Goal: Task Accomplishment & Management: Manage account settings

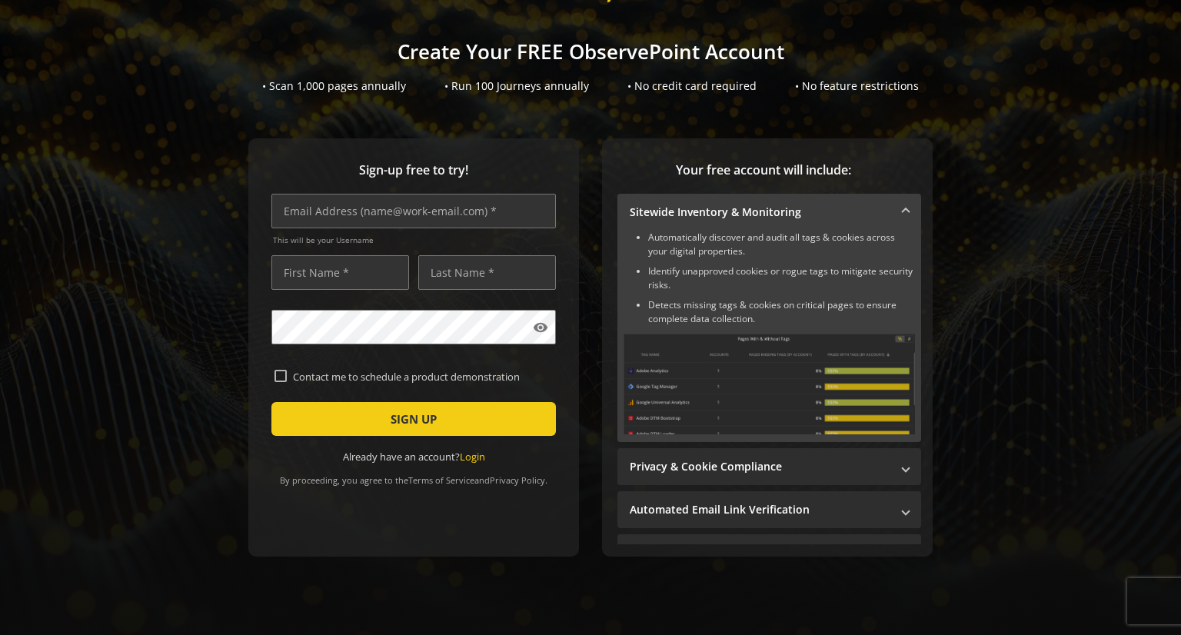
scroll to position [75, 0]
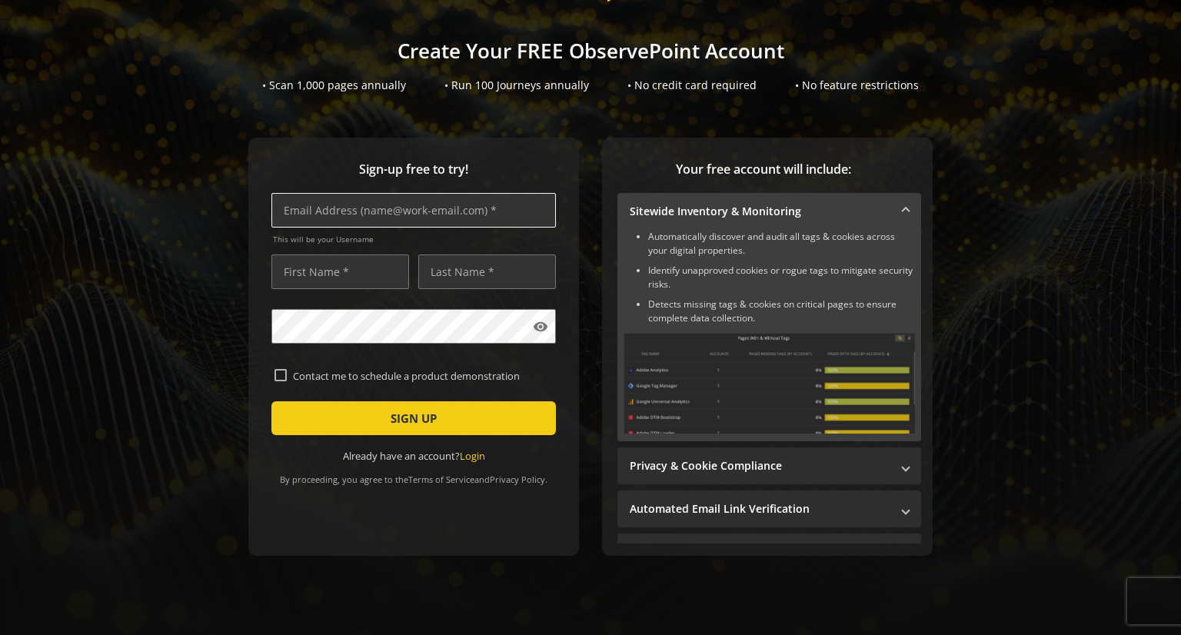
click at [292, 214] on input "text" at bounding box center [413, 210] width 284 height 35
type input "A"
type input "[EMAIL_ADDRESS][DOMAIN_NAME]"
click at [304, 271] on input "text" at bounding box center [340, 271] width 138 height 35
type input "[PERSON_NAME]"
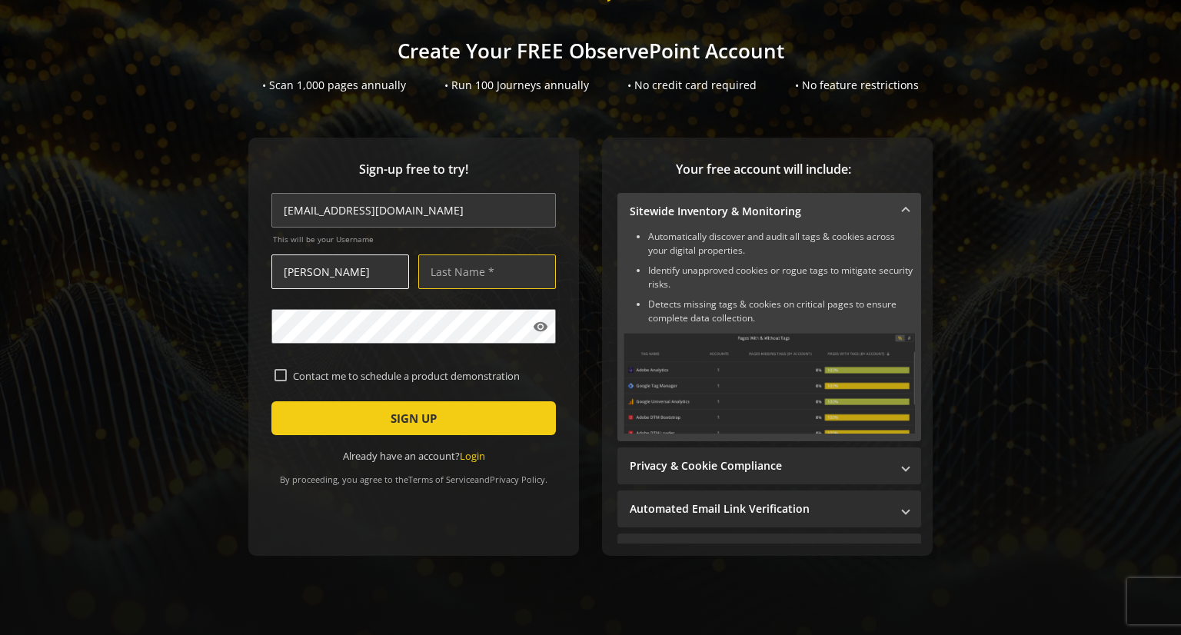
type input "[PERSON_NAME]"
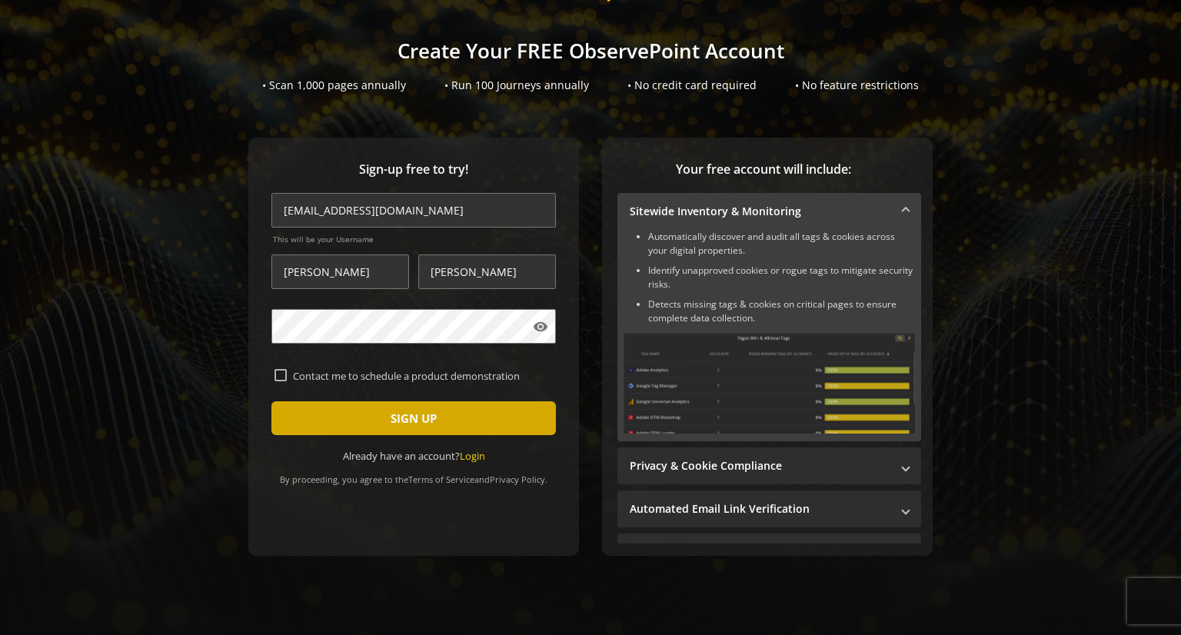
click at [483, 418] on span "submit" at bounding box center [413, 418] width 284 height 37
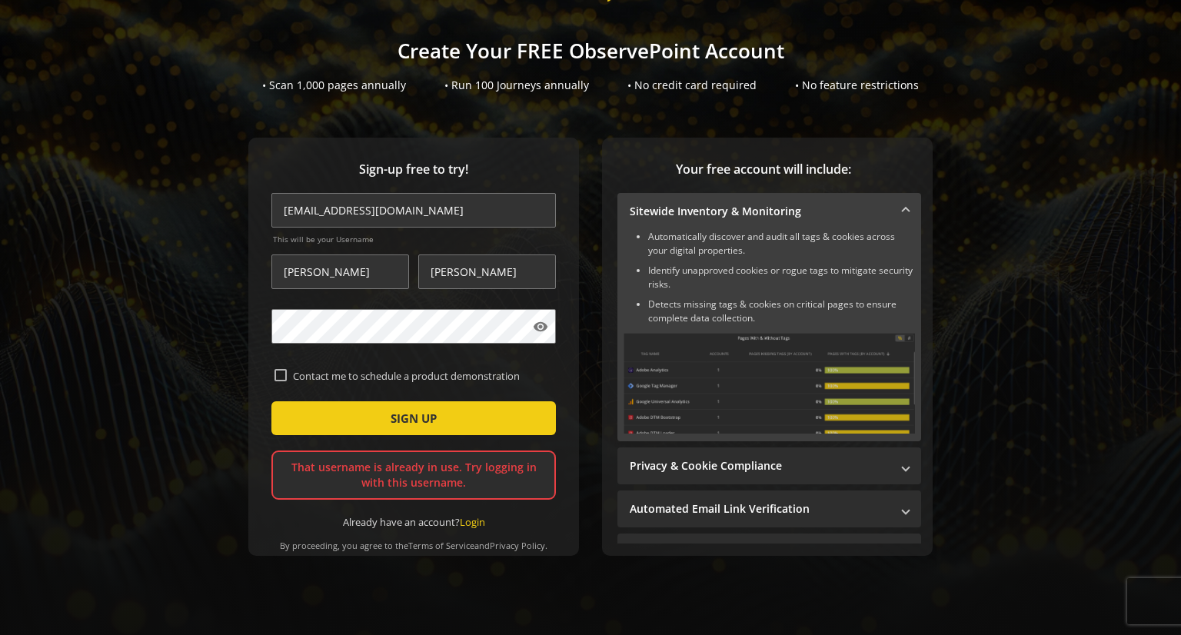
click at [421, 474] on div "That username is already in use. Try logging in with this username." at bounding box center [413, 474] width 284 height 49
click at [309, 203] on input "[EMAIL_ADDRESS][DOMAIN_NAME]" at bounding box center [413, 210] width 284 height 35
click at [454, 204] on input "[EMAIL_ADDRESS][DOMAIN_NAME]" at bounding box center [413, 210] width 284 height 35
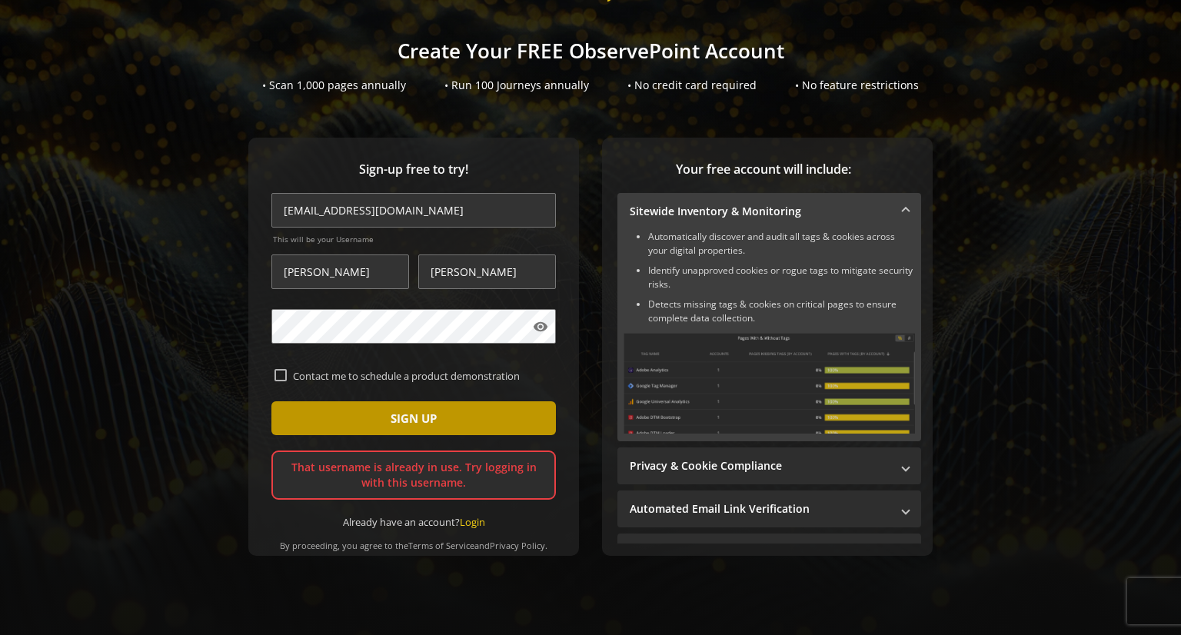
click at [472, 417] on span "submit" at bounding box center [413, 418] width 284 height 37
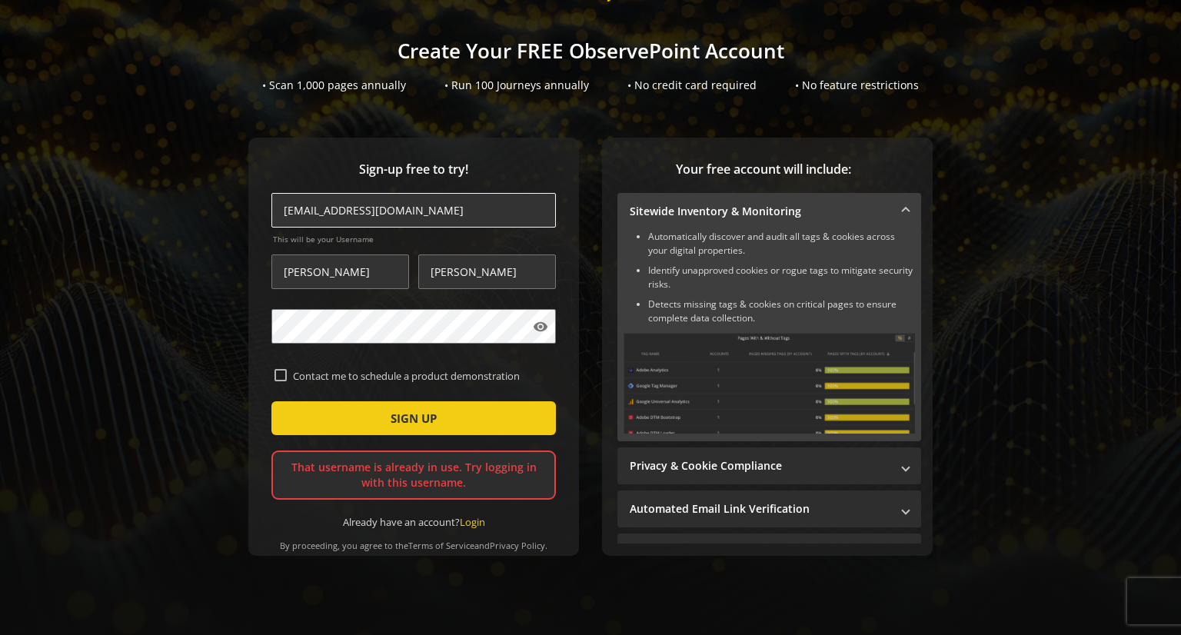
click at [307, 211] on input "[EMAIL_ADDRESS][DOMAIN_NAME]" at bounding box center [413, 210] width 284 height 35
type input "[EMAIL_ADDRESS][DOMAIN_NAME]"
click at [480, 523] on link "Login" at bounding box center [472, 522] width 25 height 14
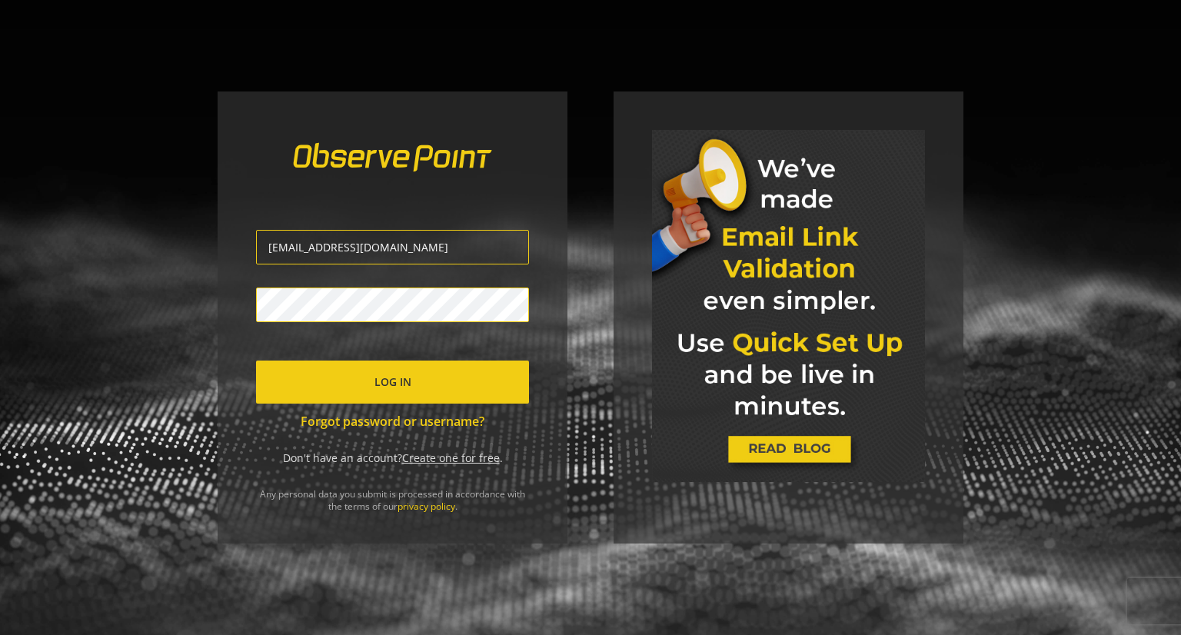
click at [279, 250] on input "[EMAIL_ADDRESS][DOMAIN_NAME]" at bounding box center [392, 247] width 273 height 35
type input "[EMAIL_ADDRESS][DOMAIN_NAME]"
click at [477, 387] on span "submit" at bounding box center [392, 382] width 273 height 37
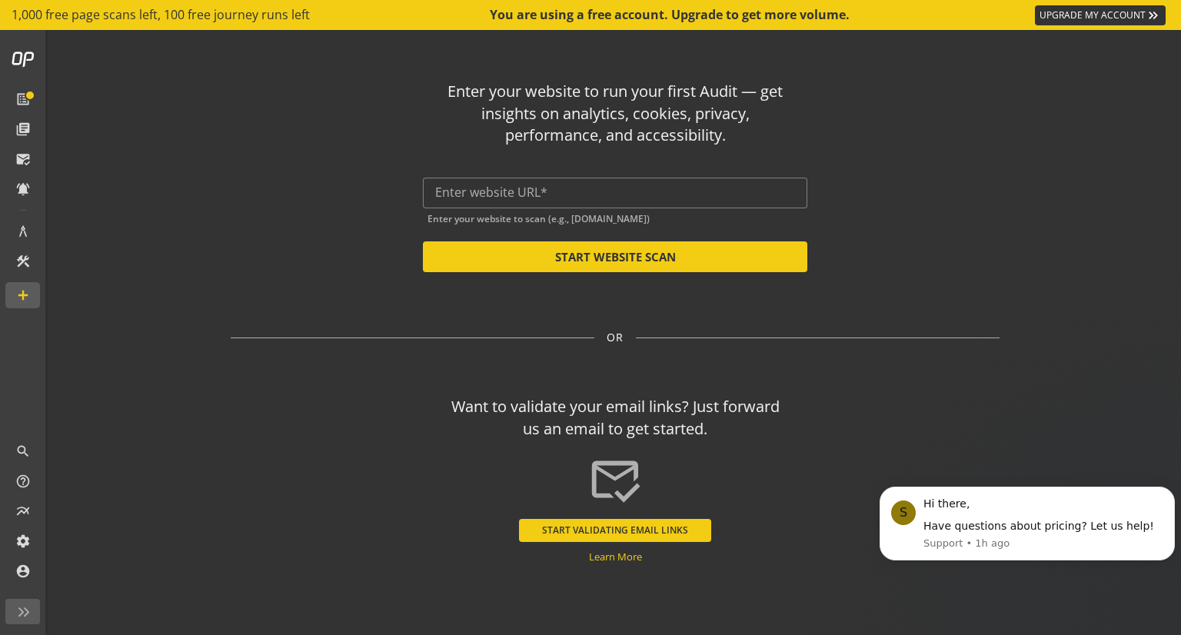
click at [1073, 260] on op-start "Enter your website to run your first Audit — get insights on analytics, cookies…" at bounding box center [614, 332] width 1131 height 605
click at [34, 128] on mat-expansion-panel-header "library_books Data Sources" at bounding box center [23, 129] width 36 height 26
click at [29, 88] on link "list_alt" at bounding box center [23, 99] width 36 height 26
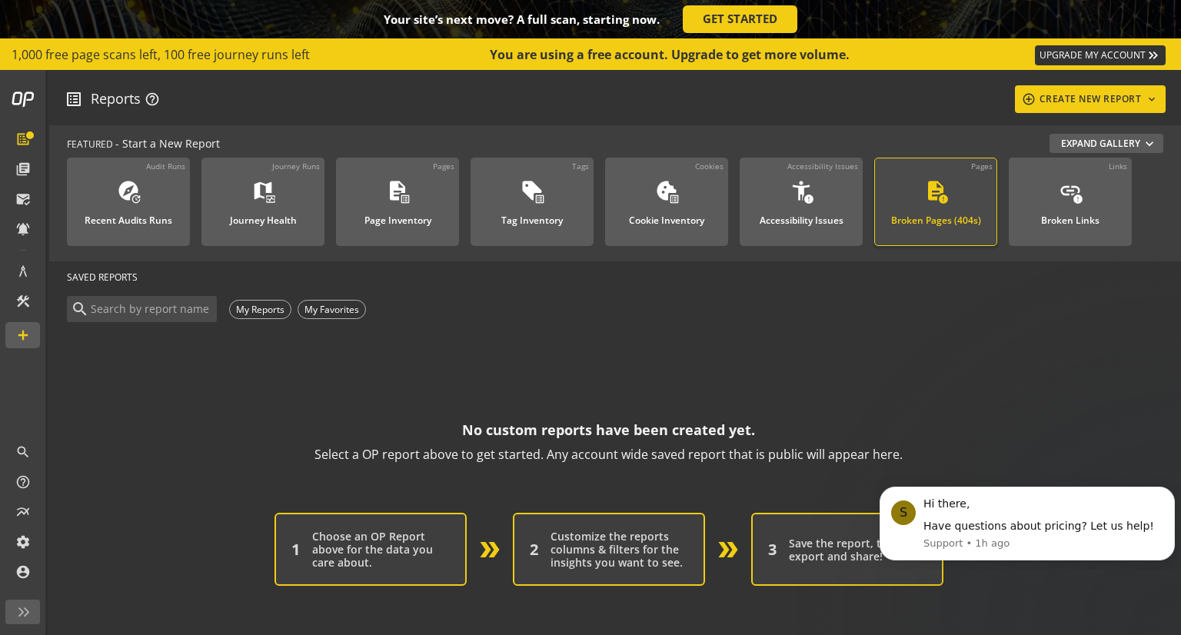
click at [928, 200] on mat-icon "description" at bounding box center [935, 190] width 23 height 23
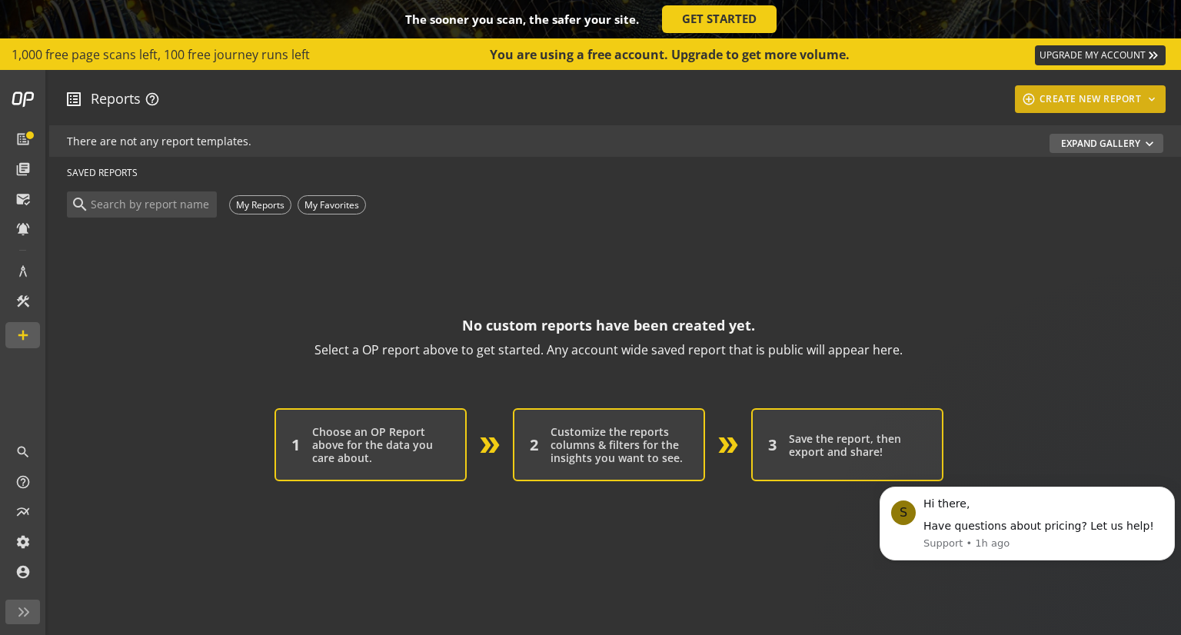
click at [1065, 108] on div "add_circle_outline CREATE NEW REPORT keyboard_arrow_down" at bounding box center [1090, 99] width 139 height 28
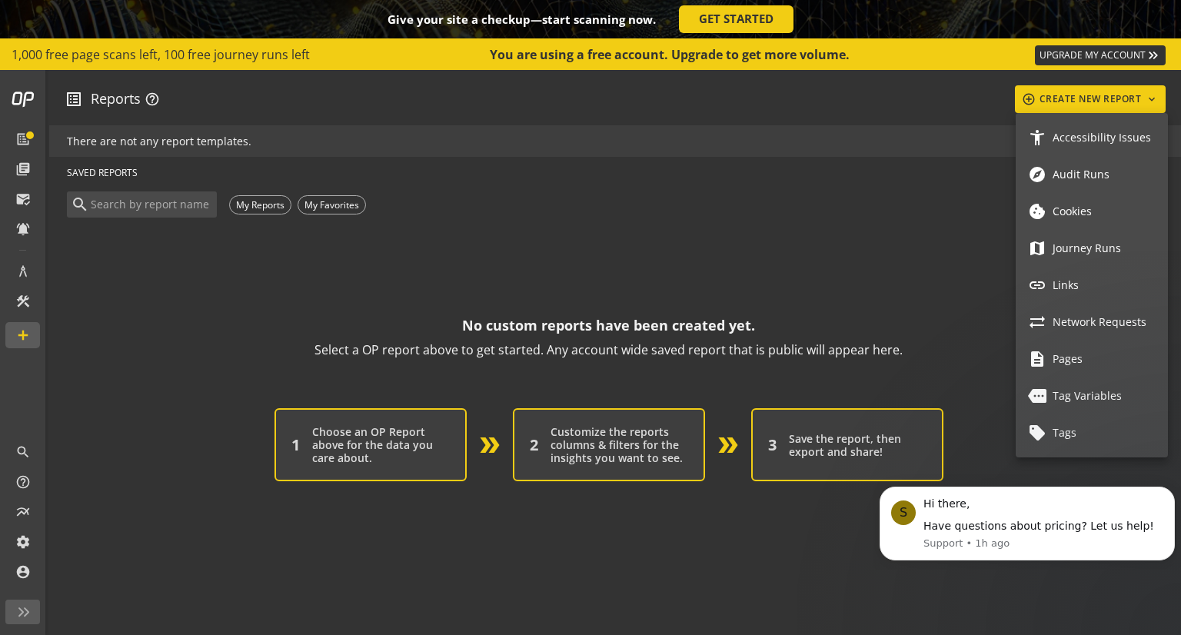
click at [1080, 289] on span "Links" at bounding box center [1103, 284] width 103 height 13
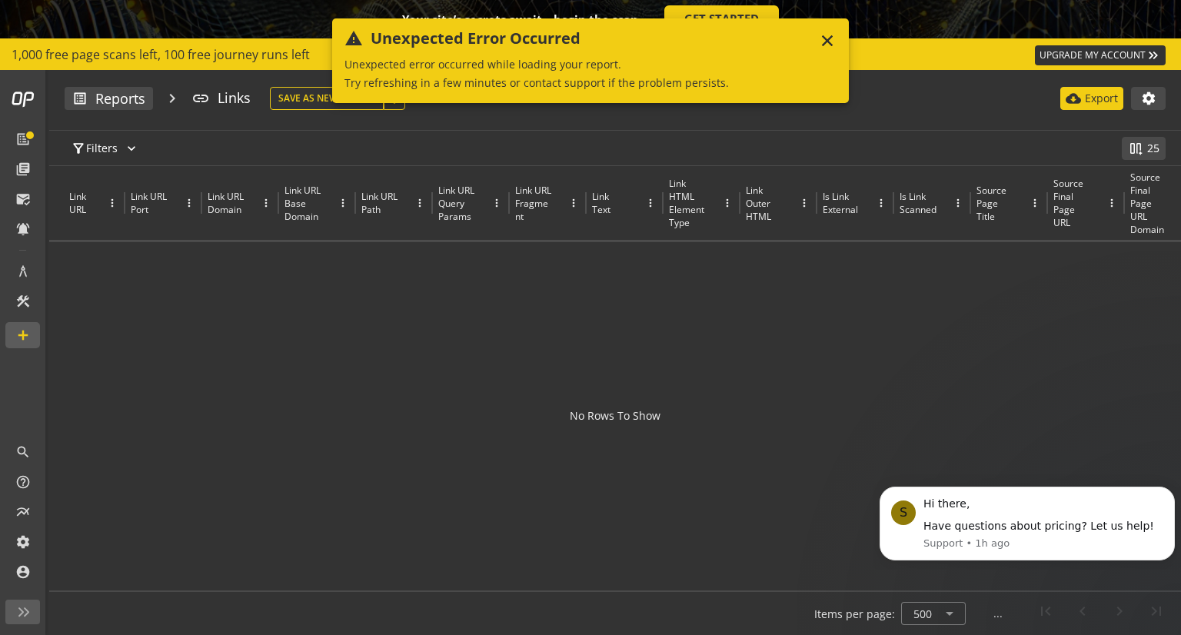
click at [847, 37] on div "warning Unexpected Error Occurred close Unexpected error occurred while loading…" at bounding box center [590, 60] width 517 height 85
click at [828, 41] on mat-icon "close" at bounding box center [827, 41] width 18 height 18
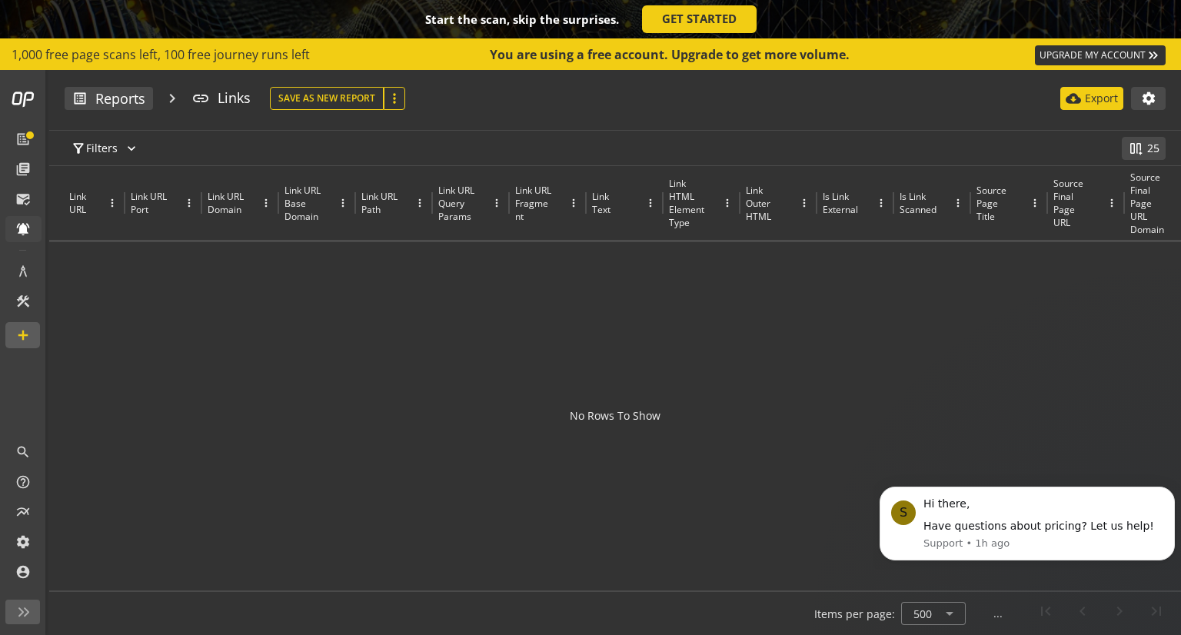
click at [32, 205] on span at bounding box center [32, 197] width 0 height 16
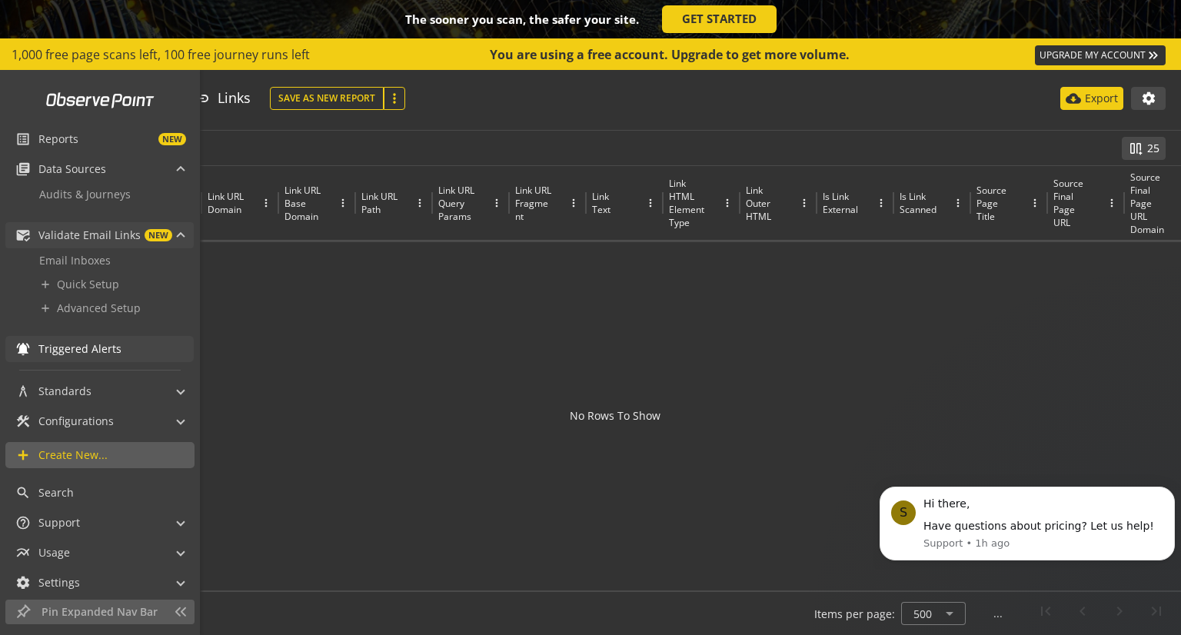
scroll to position [39, 0]
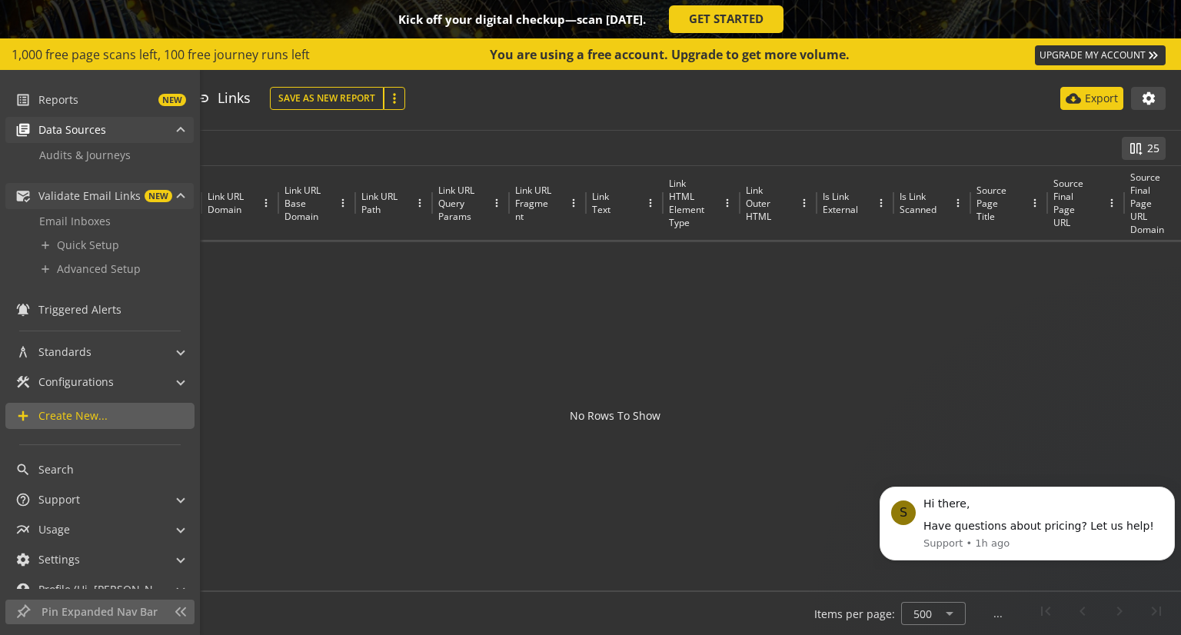
click at [98, 135] on span "Data Sources" at bounding box center [72, 129] width 68 height 15
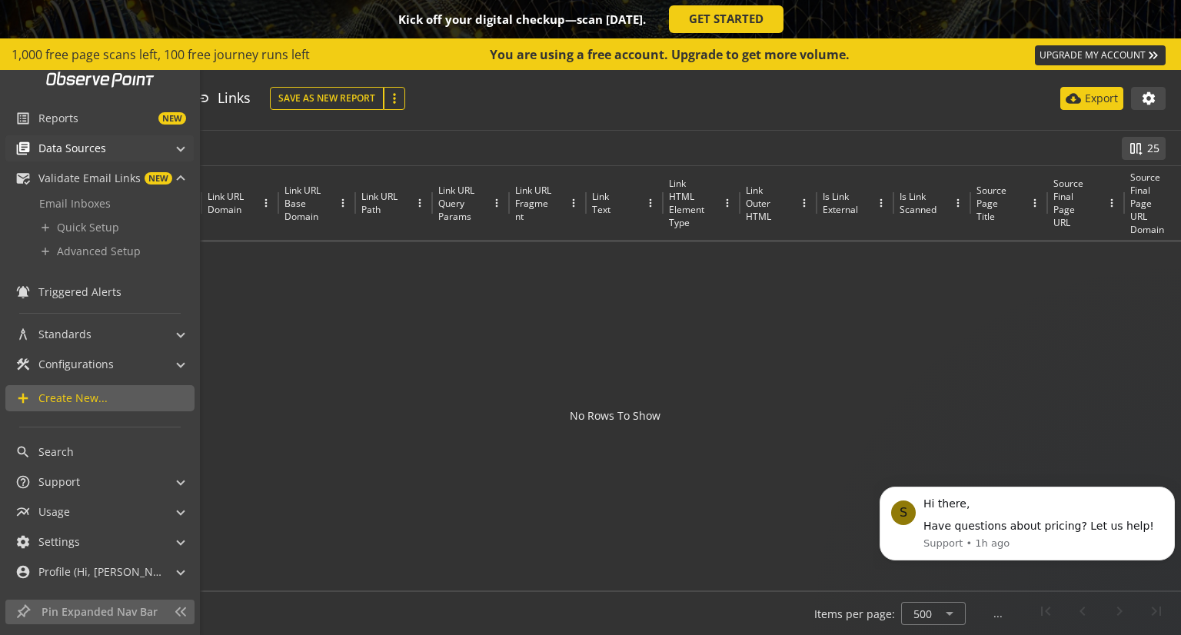
scroll to position [21, 0]
click at [111, 296] on span "Triggered Alerts" at bounding box center [79, 291] width 83 height 15
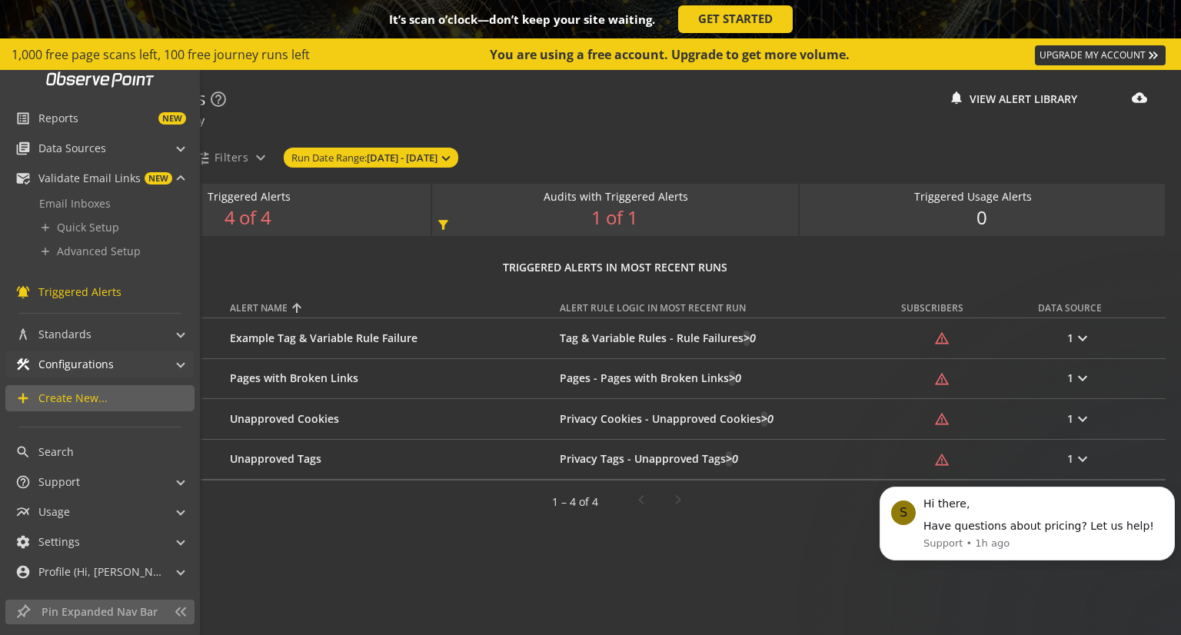
click at [105, 366] on span "Configurations" at bounding box center [75, 364] width 75 height 15
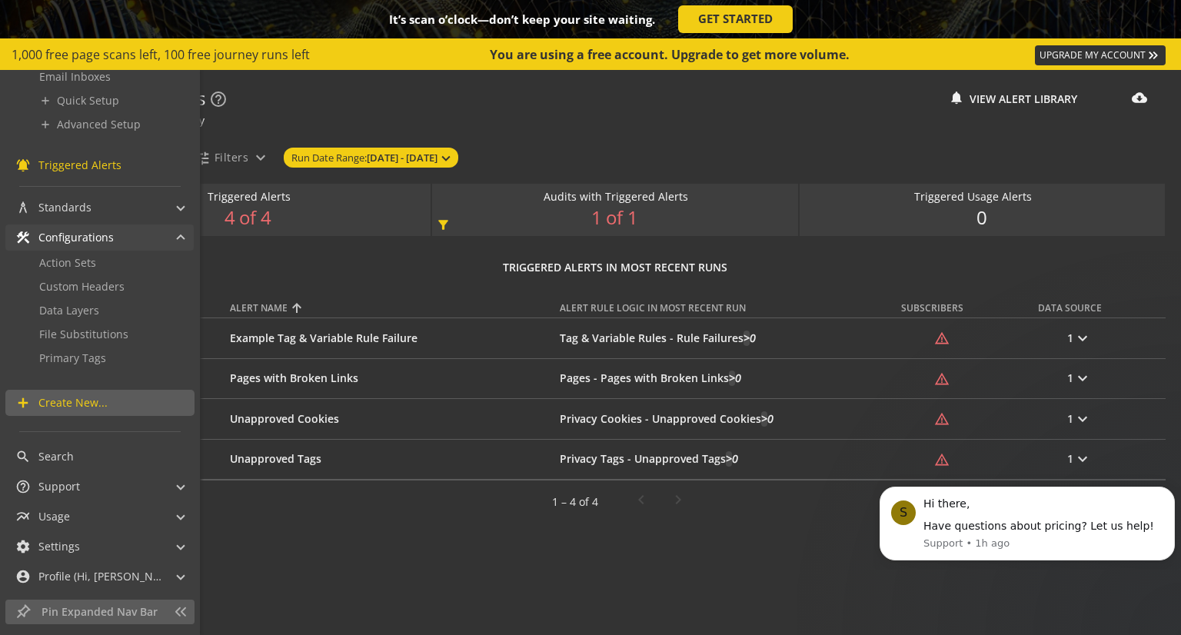
scroll to position [149, 0]
click at [77, 264] on span "Action Sets" at bounding box center [67, 261] width 57 height 15
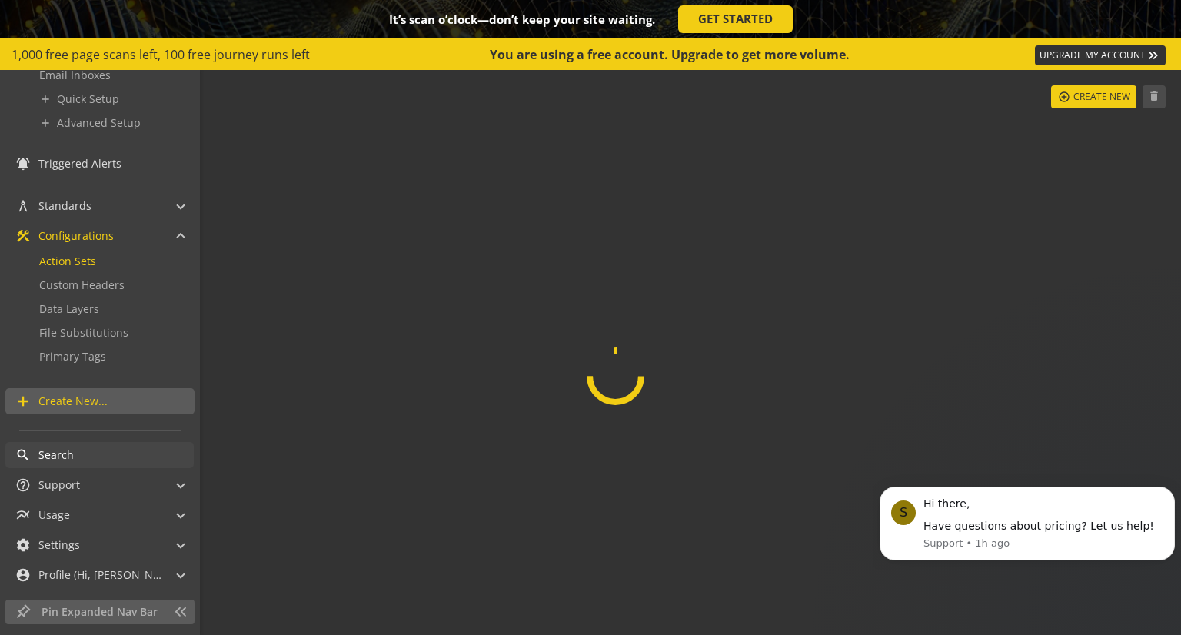
click at [55, 454] on span "Search" at bounding box center [55, 454] width 35 height 15
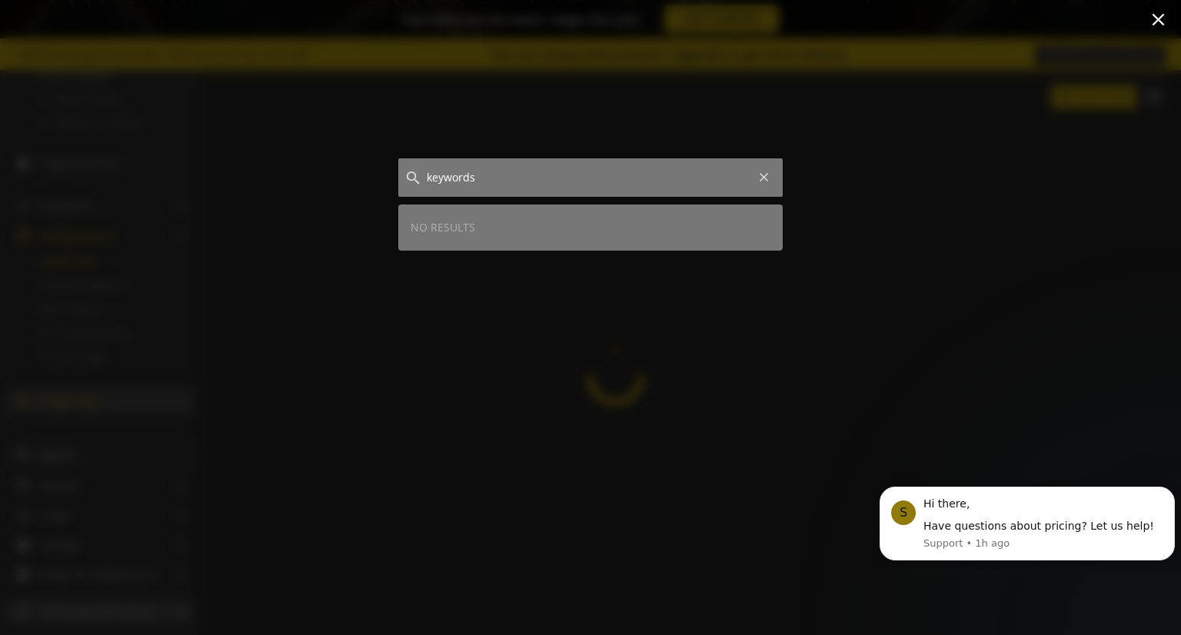
type input "keywords"
click at [759, 174] on mat-icon "clear" at bounding box center [763, 177] width 15 height 15
